Goal: Task Accomplishment & Management: Use online tool/utility

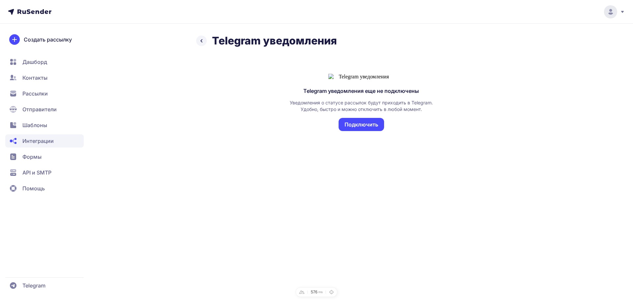
click at [622, 12] on icon at bounding box center [622, 12] width 3 height 2
click at [462, 40] on div "Telegram уведомления" at bounding box center [361, 40] width 330 height 13
click at [302, 11] on icon at bounding box center [621, 11] width 5 height 5
click at [302, 34] on span "Аккаунт" at bounding box center [537, 32] width 21 height 8
drag, startPoint x: 415, startPoint y: 86, endPoint x: 443, endPoint y: 234, distance: 151.0
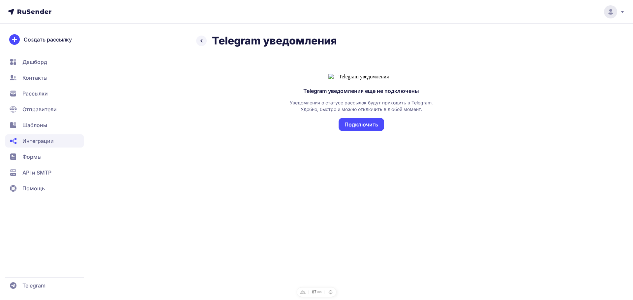
click at [443, 234] on div "Telegram уведомления Telegram уведомления еще не подключены Уведомления о стату…" at bounding box center [316, 150] width 633 height 300
click at [443, 232] on div "Telegram уведомления Telegram уведомления еще не подключены Уведомления о стату…" at bounding box center [316, 150] width 633 height 300
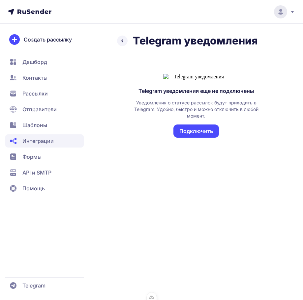
click at [273, 71] on div "Telegram уведомления еще не подключены Уведомления о статусе рассылок будут при…" at bounding box center [196, 111] width 158 height 106
click at [265, 148] on div "Telegram уведомления еще не подключены Уведомления о статусе рассылок будут при…" at bounding box center [196, 118] width 142 height 61
click at [292, 17] on div at bounding box center [281, 11] width 28 height 13
click at [293, 14] on icon at bounding box center [292, 11] width 5 height 5
click at [261, 148] on div "Telegram уведомления еще не подключены Уведомления о статусе рассылок будут при…" at bounding box center [196, 118] width 142 height 61
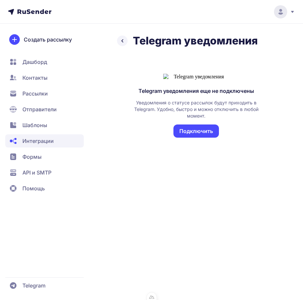
click at [270, 164] on div "Telegram уведомления еще не подключены Уведомления о статусе рассылок будут при…" at bounding box center [196, 111] width 158 height 106
click at [204, 138] on button "Подключить" at bounding box center [195, 131] width 45 height 13
click at [209, 138] on button "Подключить" at bounding box center [195, 131] width 45 height 13
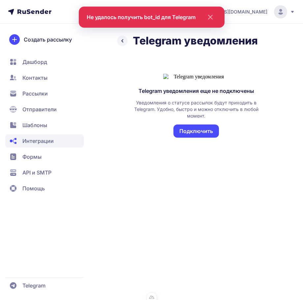
click at [264, 102] on div "Telegram уведомления еще не подключены Уведомления о статусе рассылок будут при…" at bounding box center [196, 111] width 158 height 106
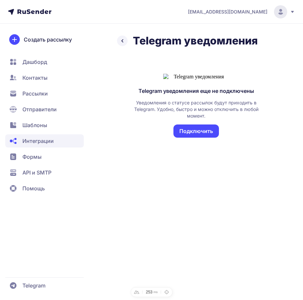
click at [209, 138] on button "Подключить" at bounding box center [195, 131] width 45 height 13
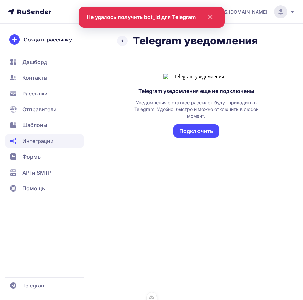
drag, startPoint x: 268, startPoint y: 112, endPoint x: 272, endPoint y: 111, distance: 3.7
click at [270, 111] on div "Telegram уведомления еще не подключены Уведомления о статусе рассылок будут при…" at bounding box center [196, 111] width 158 height 106
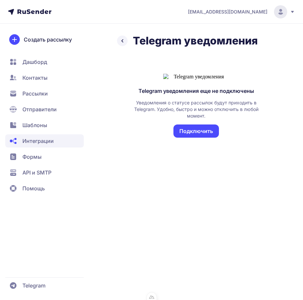
click at [183, 164] on div "Telegram уведомления еще не подключены Уведомления о статусе рассылок будут при…" at bounding box center [196, 111] width 158 height 106
click at [201, 138] on button "Подключить" at bounding box center [195, 131] width 45 height 13
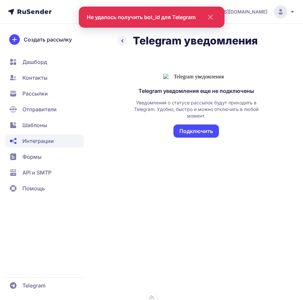
click at [215, 243] on div "[EMAIL_ADDRESS][DOMAIN_NAME] Telegram уведомления Telegram уведомления еще не п…" at bounding box center [151, 150] width 303 height 300
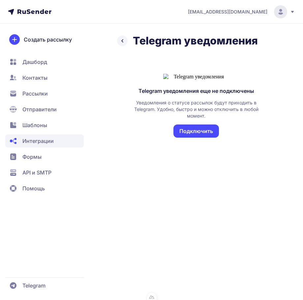
drag, startPoint x: 215, startPoint y: 243, endPoint x: 222, endPoint y: 245, distance: 7.1
click at [218, 244] on div "[EMAIL_ADDRESS][DOMAIN_NAME] Telegram уведомления Telegram уведомления еще не п…" at bounding box center [151, 150] width 303 height 300
click at [222, 245] on div "[EMAIL_ADDRESS][DOMAIN_NAME] Telegram уведомления Telegram уведомления еще не п…" at bounding box center [151, 150] width 303 height 300
click at [254, 148] on div "Telegram уведомления еще не подключены Уведомления о статусе рассылок будут при…" at bounding box center [196, 118] width 142 height 61
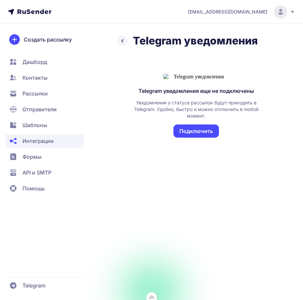
click at [154, 295] on div "115 ms" at bounding box center [151, 297] width 11 height 10
click at [149, 292] on div "115" at bounding box center [149, 292] width 7 height 4
click at [137, 292] on icon at bounding box center [136, 292] width 5 height 4
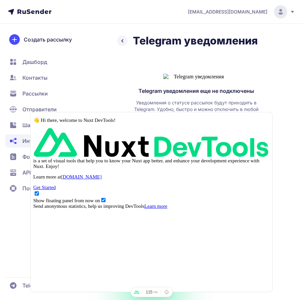
click at [55, 190] on span "Get Started" at bounding box center [44, 186] width 22 height 5
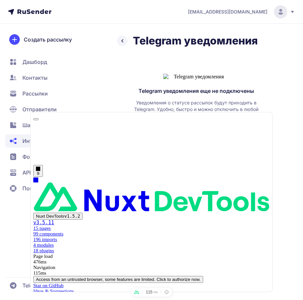
click at [35, 140] on div at bounding box center [35, 137] width 5 height 5
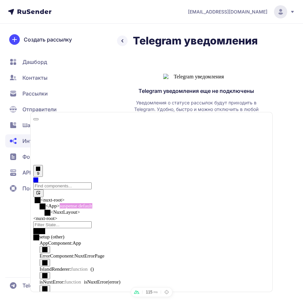
click at [295, 124] on div "Telegram уведомления Telegram уведомления еще не подключены Уведомления о стату…" at bounding box center [151, 99] width 303 height 130
click at [136, 293] on icon at bounding box center [136, 292] width 5 height 5
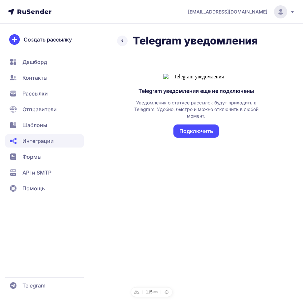
click at [255, 164] on div "Telegram уведомления еще не подключены Уведомления о статусе рассылок будут при…" at bounding box center [196, 111] width 158 height 106
click at [205, 138] on button "Подключить" at bounding box center [195, 131] width 45 height 13
click at [193, 80] on img at bounding box center [196, 77] width 66 height 6
click at [206, 138] on button "Подключить" at bounding box center [195, 131] width 45 height 13
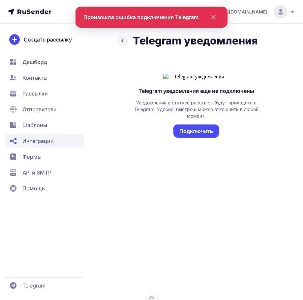
click at [210, 138] on button "Подключить" at bounding box center [195, 131] width 45 height 13
click at [265, 233] on div "prohorenkov@ucoz-team.net Telegram уведомления Telegram уведомления еще не подк…" at bounding box center [151, 150] width 303 height 300
click at [206, 231] on div "prohorenkov@ucoz-team.net Telegram уведомления Telegram уведомления еще не подк…" at bounding box center [151, 150] width 303 height 300
click at [202, 226] on div "prohorenkov@ucoz-team.net Telegram уведомления Telegram уведомления еще не подк…" at bounding box center [151, 150] width 303 height 300
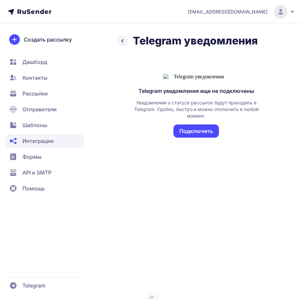
click at [284, 73] on div "Telegram уведомления Telegram уведомления еще не подключены Уведомления о стату…" at bounding box center [151, 93] width 303 height 119
click at [209, 138] on button "Подключить" at bounding box center [195, 131] width 45 height 13
click at [257, 119] on div "Уведомления о статусе рассылок будут приходить в Telegram. Удобно, быстро и мож…" at bounding box center [196, 109] width 142 height 20
click at [211, 138] on button "Подключить" at bounding box center [195, 131] width 45 height 13
click at [190, 138] on div "Telegram уведомления еще не подключены Уведомления о статусе рассылок будут при…" at bounding box center [196, 113] width 142 height 50
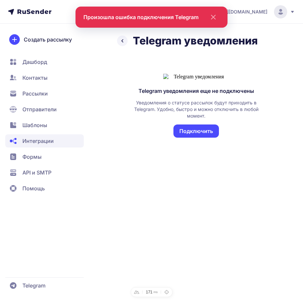
click at [249, 138] on div "Telegram уведомления еще не подключены Уведомления о статусе рассылок будут при…" at bounding box center [196, 113] width 142 height 50
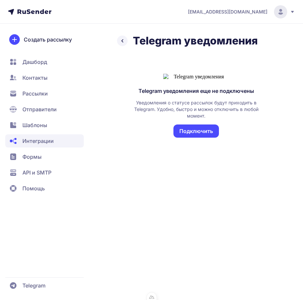
drag, startPoint x: 277, startPoint y: 142, endPoint x: 256, endPoint y: 158, distance: 27.5
click at [277, 142] on div "Telegram уведомления Telegram уведомления еще не подключены Уведомления о стату…" at bounding box center [151, 93] width 303 height 119
click at [202, 138] on button "Подключить" at bounding box center [195, 131] width 45 height 13
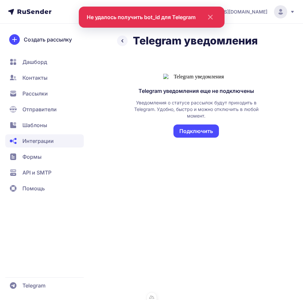
drag, startPoint x: 220, startPoint y: 168, endPoint x: 286, endPoint y: 167, distance: 65.9
click at [244, 138] on div "Telegram уведомления еще не подключены Уведомления о статусе рассылок будут при…" at bounding box center [196, 113] width 142 height 50
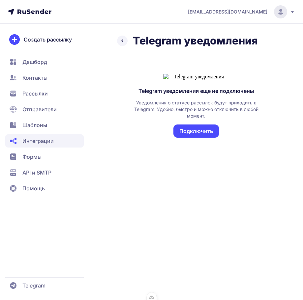
click at [189, 138] on button "Подключить" at bounding box center [195, 131] width 45 height 13
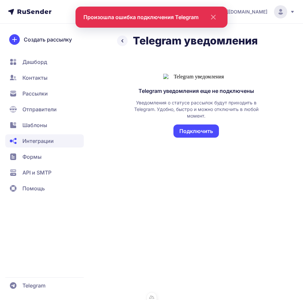
click at [214, 138] on button "Подключить" at bounding box center [195, 131] width 45 height 13
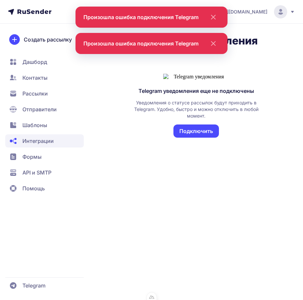
click at [214, 42] on icon "close" at bounding box center [213, 44] width 4 height 4
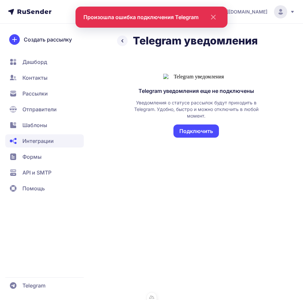
click at [216, 18] on icon "close" at bounding box center [212, 17] width 16 height 8
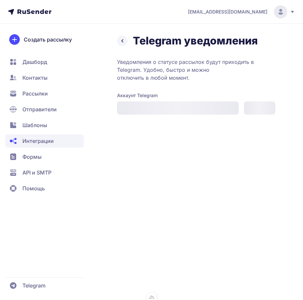
click at [252, 134] on div "prohorenkov@ucoz-team.net Telegram уведомления Уведомления о статусе рассылок б…" at bounding box center [151, 150] width 303 height 300
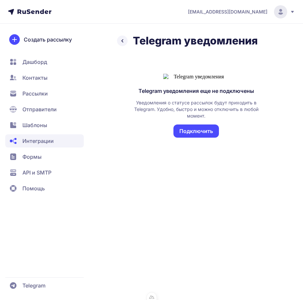
click at [275, 118] on div "Telegram уведомления Telegram уведомления еще не подключены Уведомления о стату…" at bounding box center [151, 93] width 303 height 119
click at [207, 138] on button "Подключить" at bounding box center [195, 131] width 45 height 13
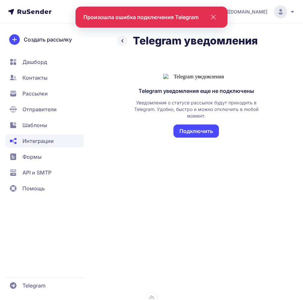
click at [244, 119] on div "Уведомления о статусе рассылок будут приходить в Telegram. Удобно, быстро и мож…" at bounding box center [196, 109] width 142 height 20
click at [216, 15] on icon "close" at bounding box center [212, 17] width 16 height 8
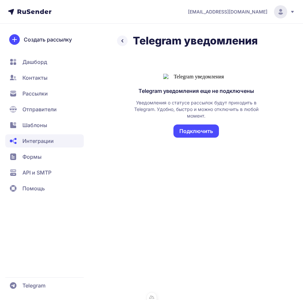
click at [242, 96] on div "Telegram уведомления еще не подключены Уведомления о статусе рассылок будут при…" at bounding box center [196, 106] width 158 height 96
click at [281, 16] on circle at bounding box center [280, 11] width 13 height 13
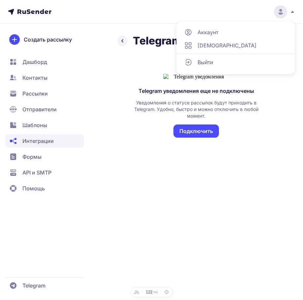
click at [277, 108] on div "Telegram уведомления Telegram уведомления еще не подключены Уведомления о стату…" at bounding box center [151, 93] width 303 height 119
click at [215, 138] on button "Подключить" at bounding box center [195, 131] width 45 height 13
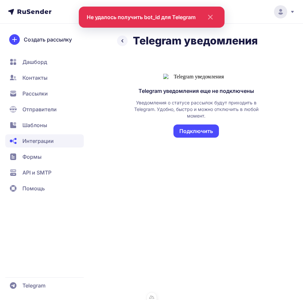
click at [215, 18] on icon "close" at bounding box center [209, 17] width 16 height 8
